Goal: Information Seeking & Learning: Learn about a topic

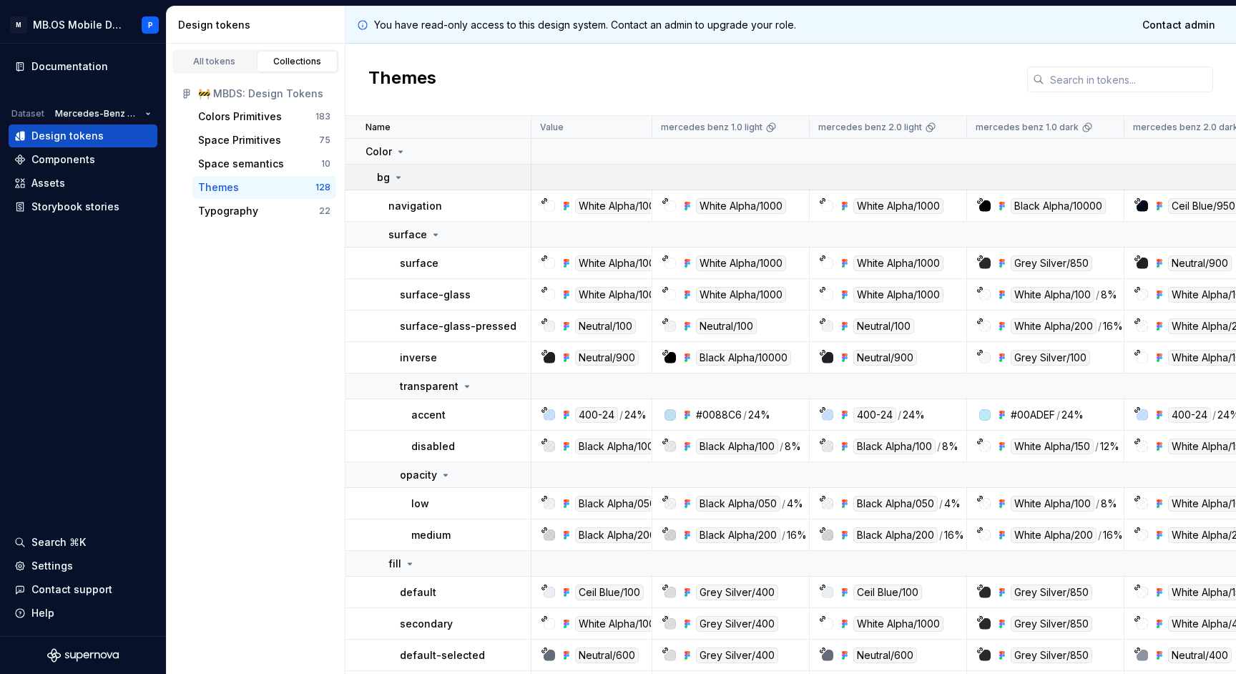
click at [409, 183] on div "bg" at bounding box center [453, 177] width 153 height 14
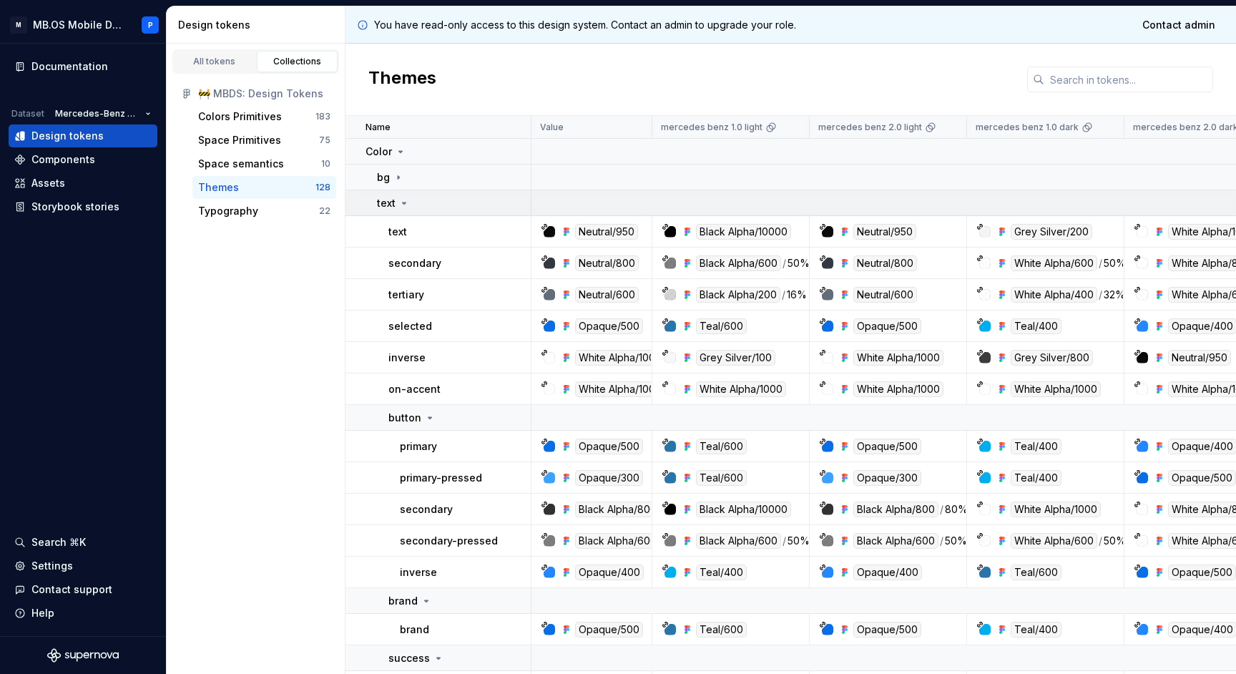
click at [401, 195] on td "text" at bounding box center [438, 203] width 186 height 26
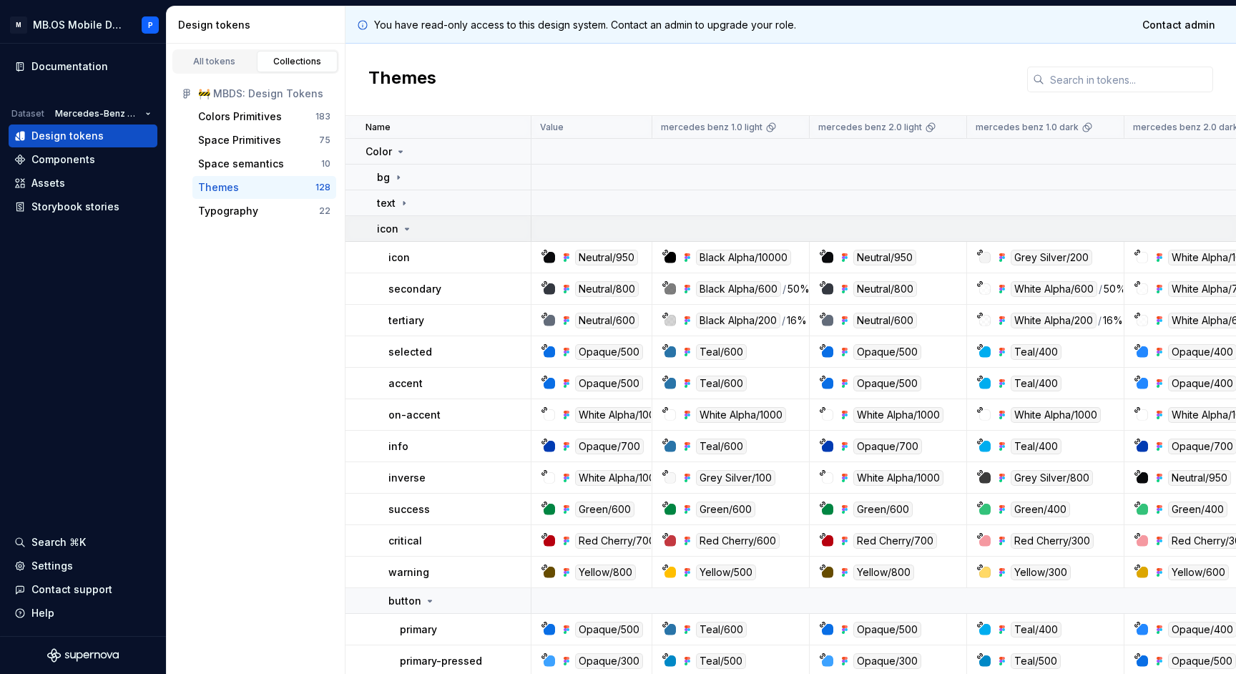
click at [405, 236] on td "icon" at bounding box center [438, 229] width 186 height 26
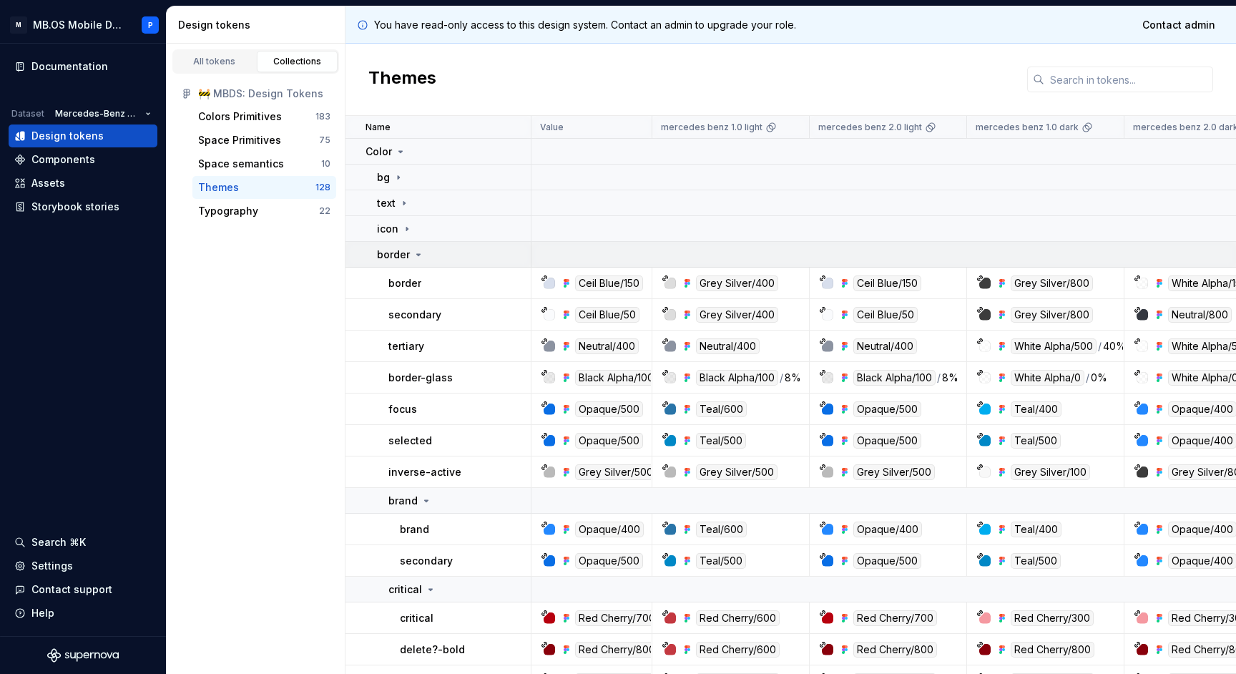
click at [404, 253] on p "border" at bounding box center [393, 254] width 33 height 14
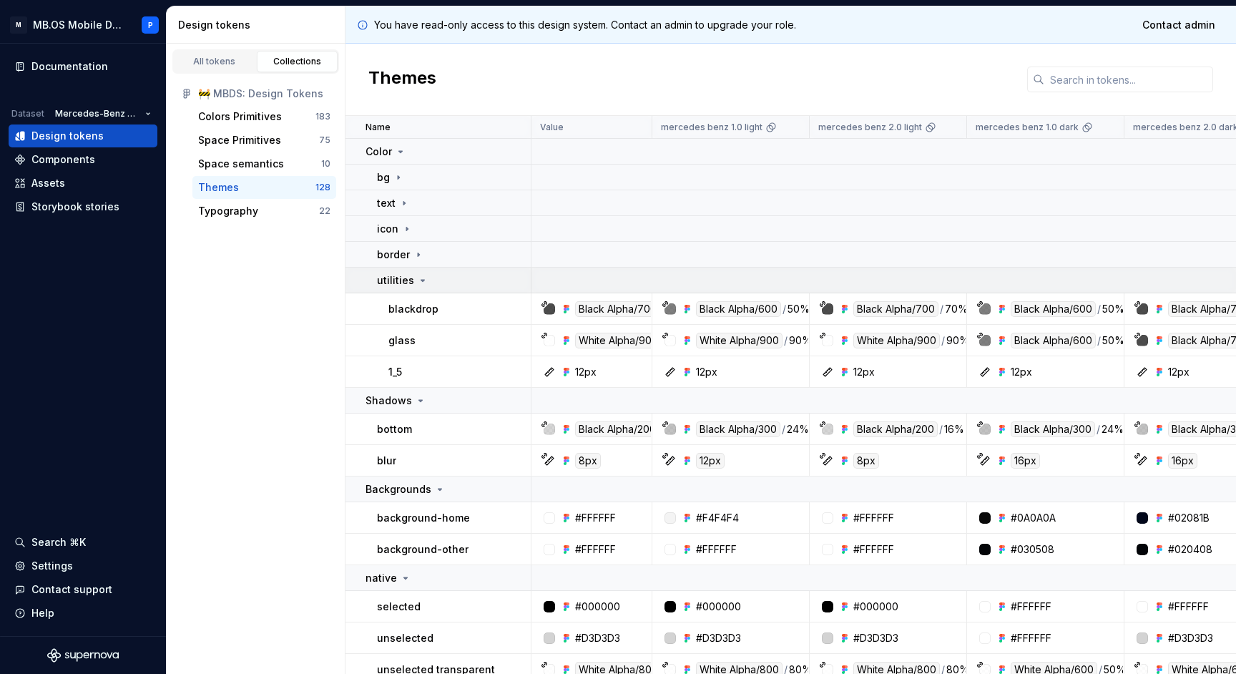
click at [406, 285] on p "utilities" at bounding box center [395, 280] width 37 height 14
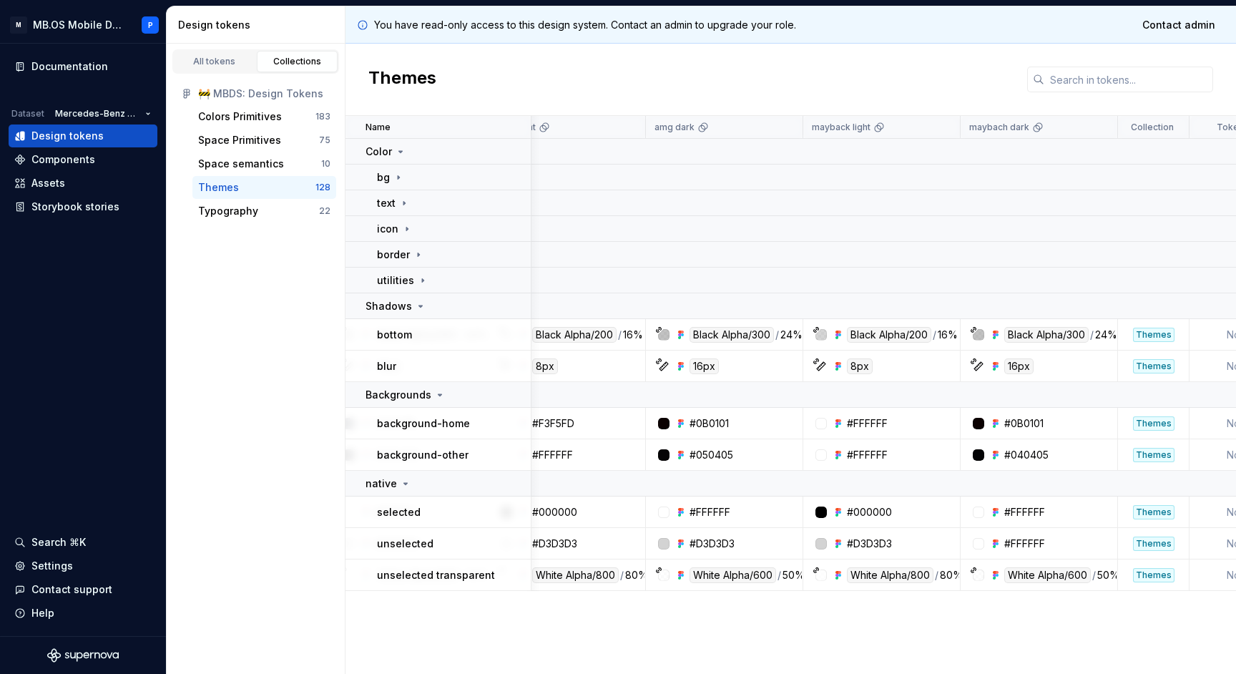
scroll to position [0, 800]
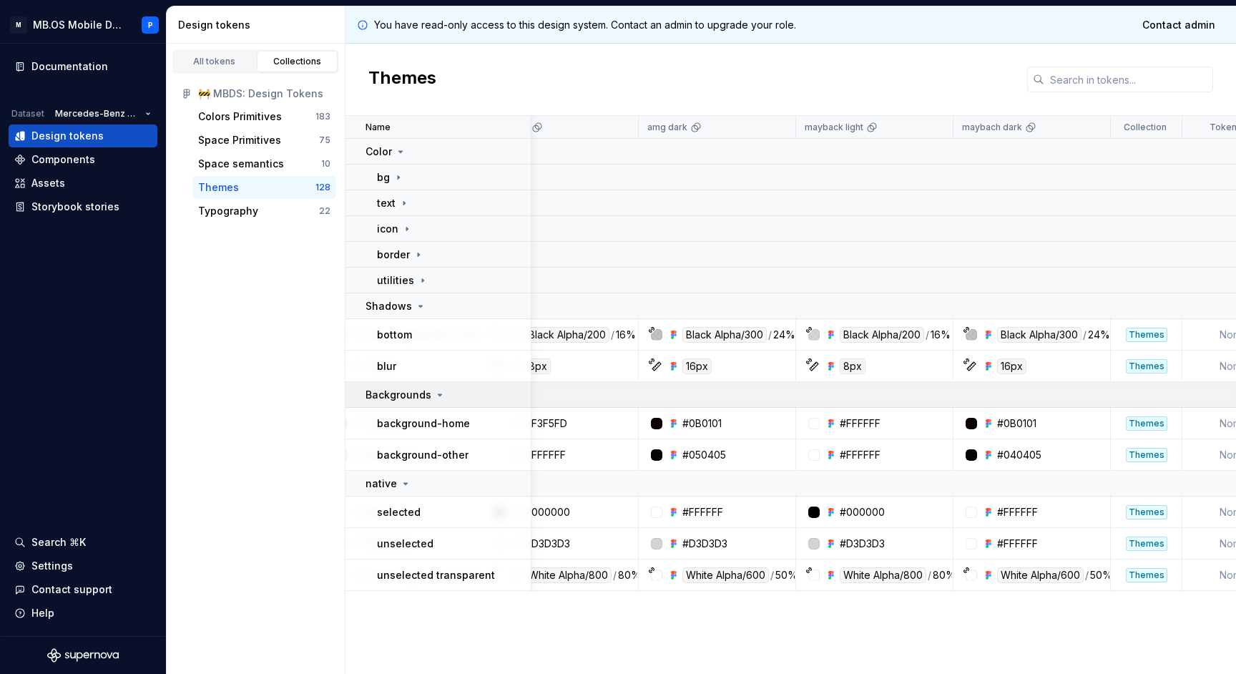
click at [430, 390] on div "Backgrounds" at bounding box center [405, 395] width 80 height 14
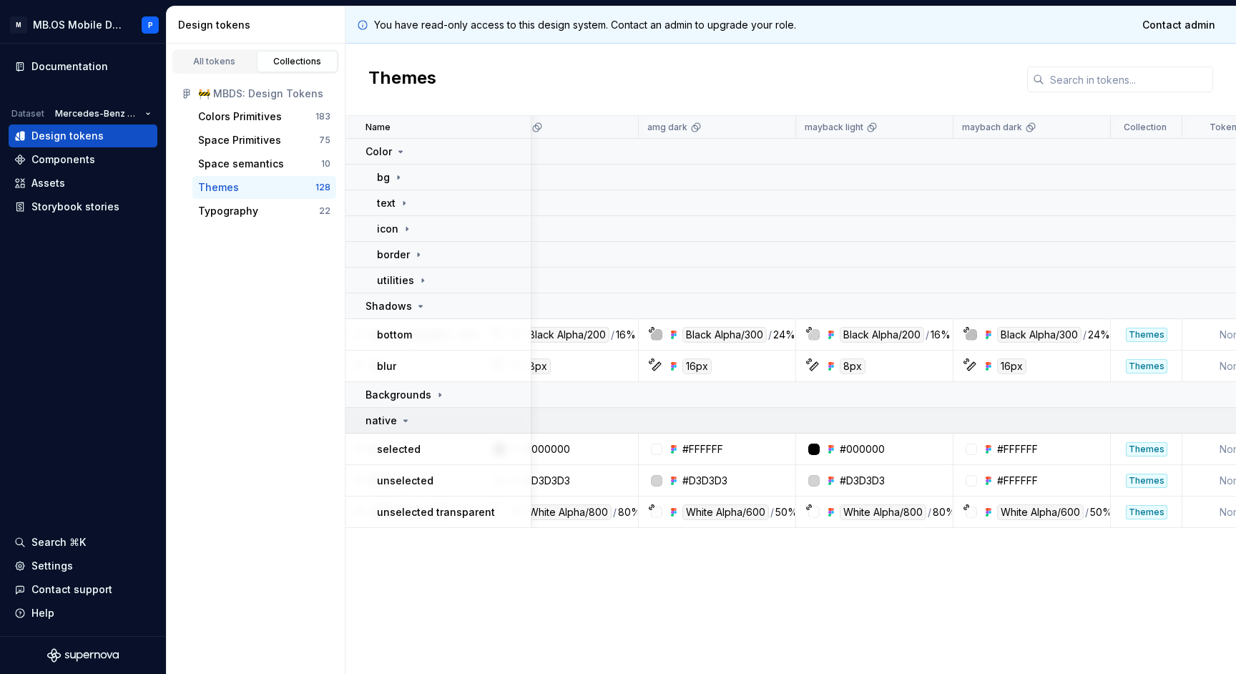
click at [425, 427] on div "native" at bounding box center [447, 420] width 164 height 14
